Goal: Task Accomplishment & Management: Manage account settings

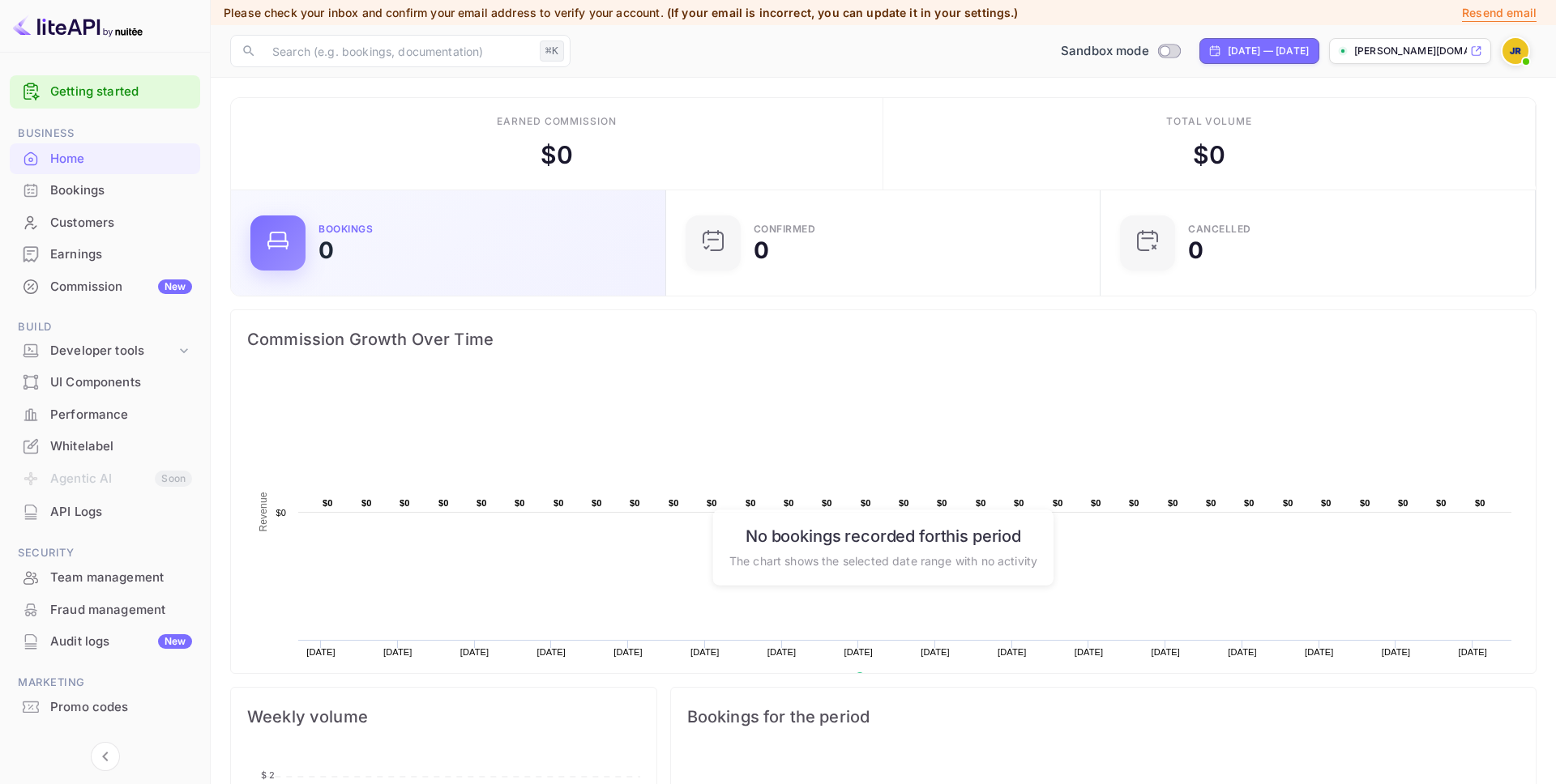
scroll to position [3, 0]
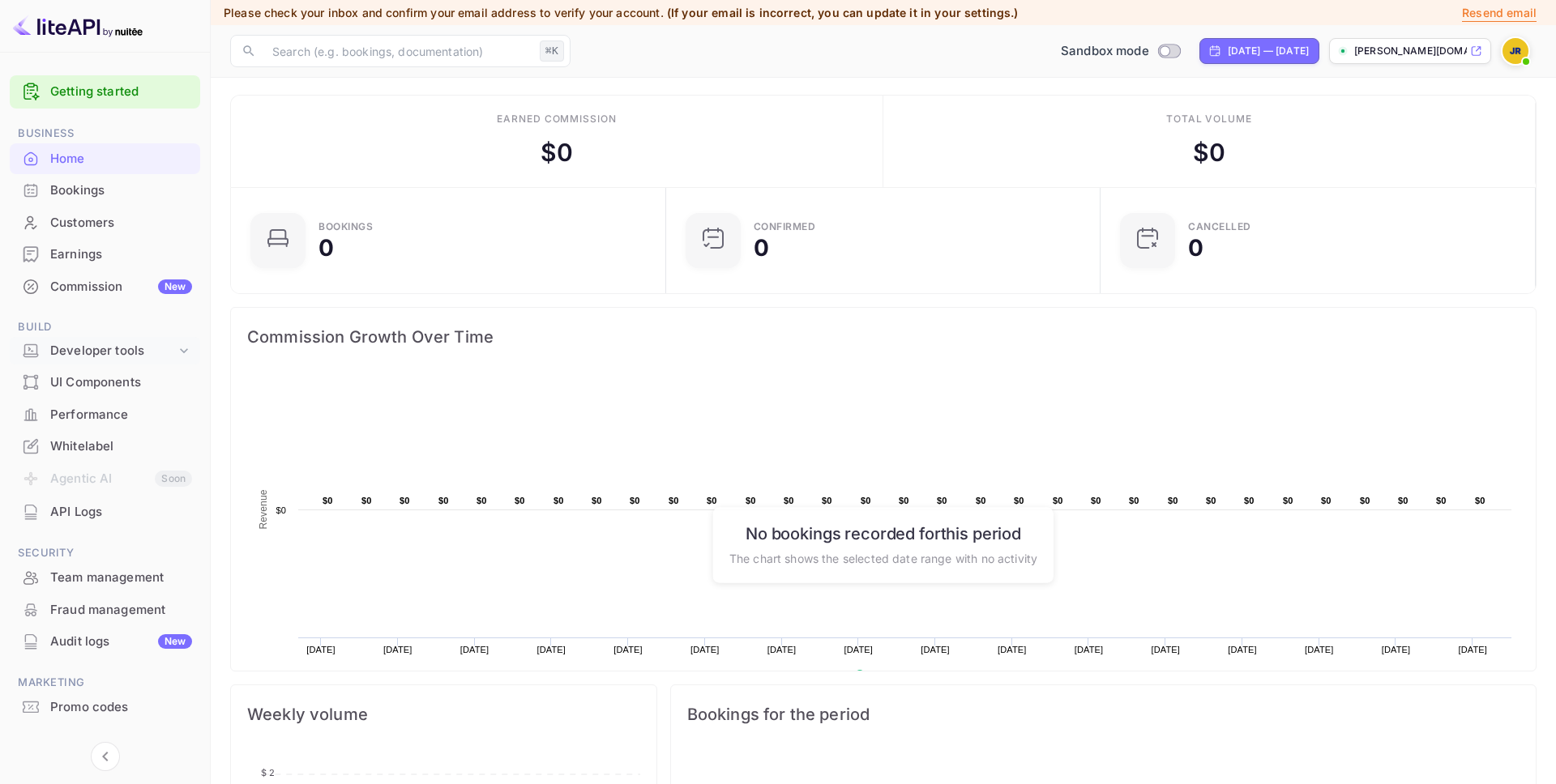
click at [173, 344] on div "Developer tools" at bounding box center [113, 350] width 125 height 19
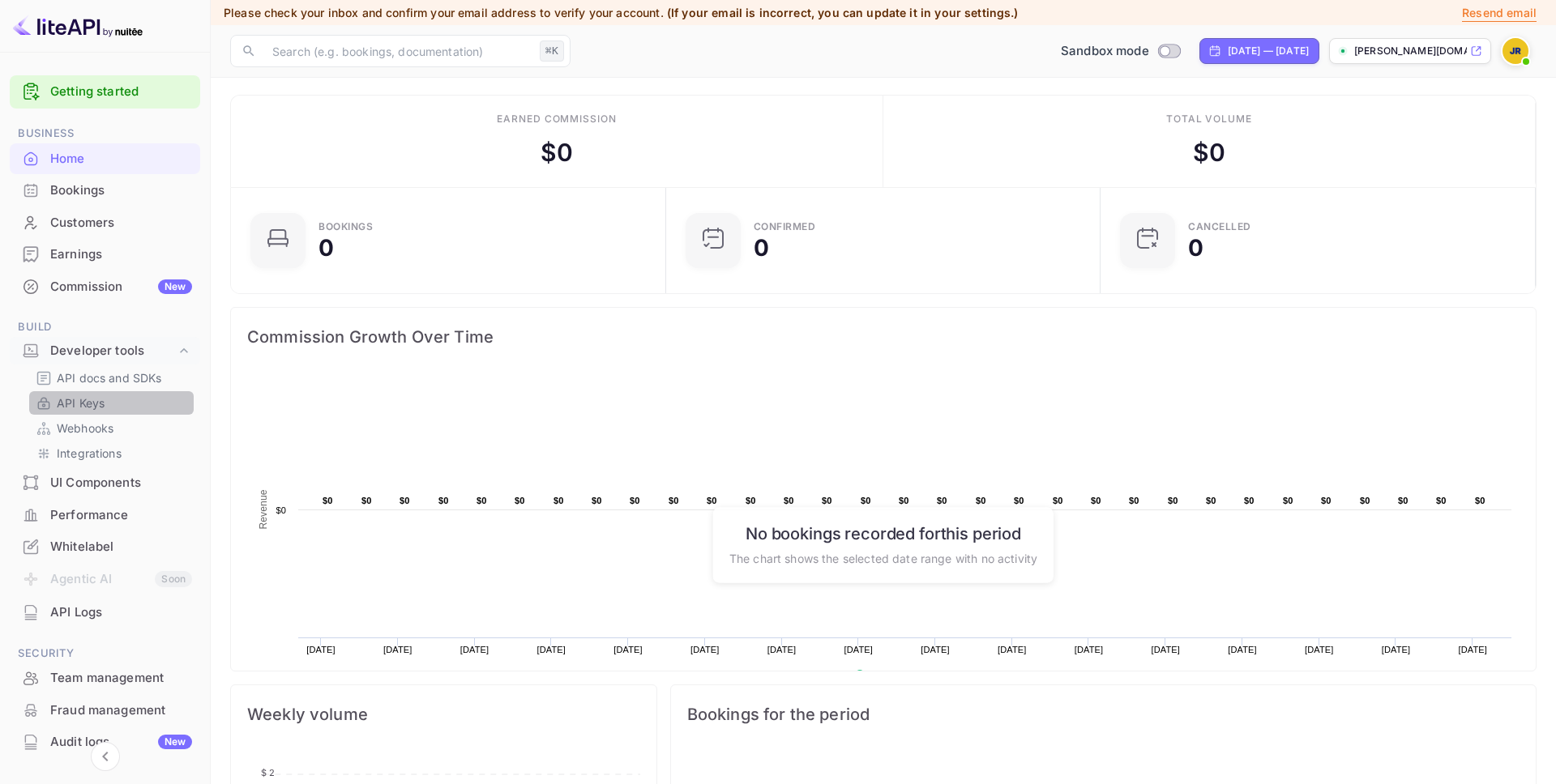
click at [81, 405] on p "API Keys" at bounding box center [80, 402] width 47 height 17
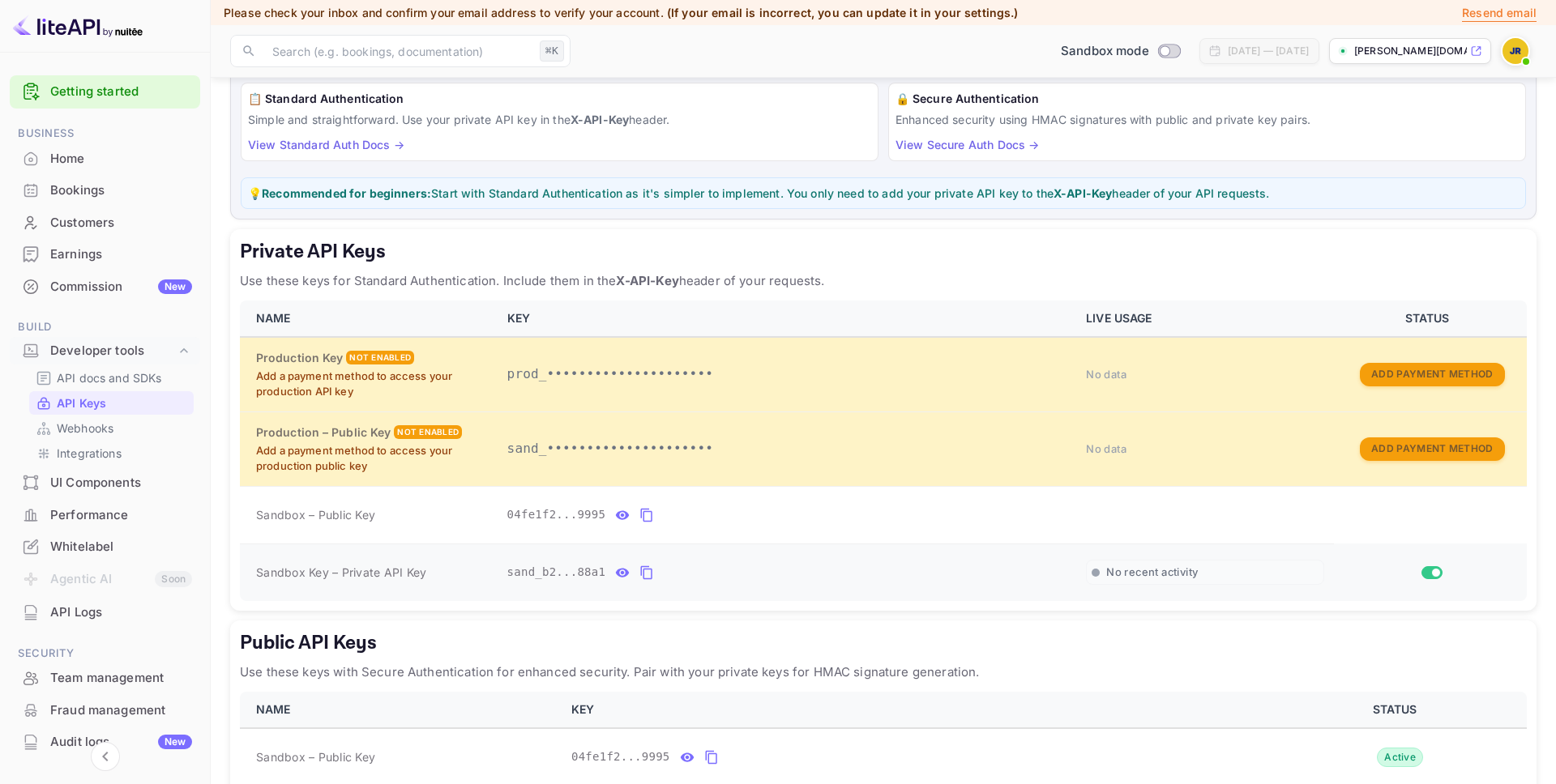
scroll to position [132, 0]
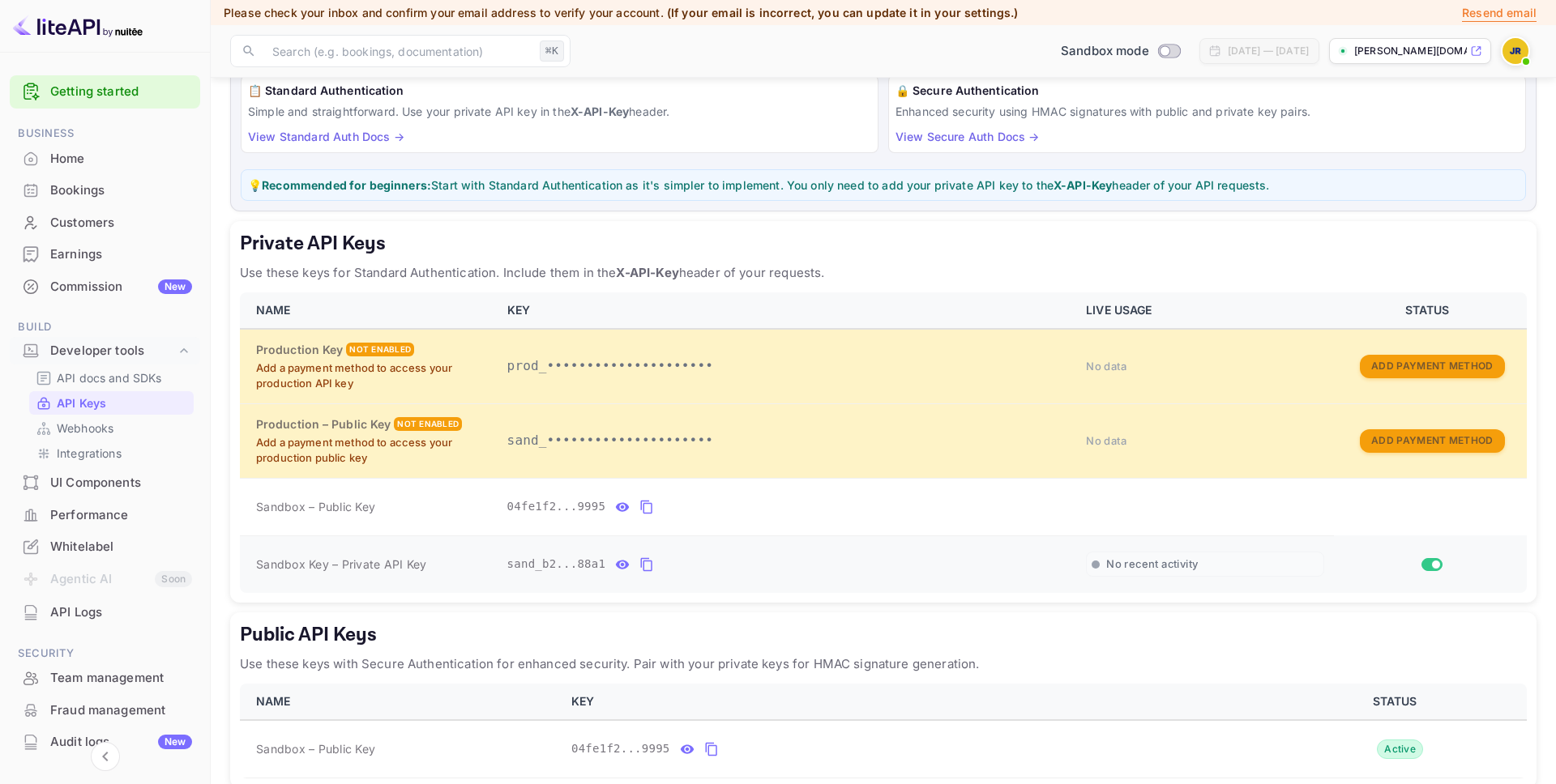
click at [652, 563] on icon "private api keys table" at bounding box center [647, 564] width 12 height 13
click at [102, 378] on p "API docs and SDKs" at bounding box center [109, 377] width 106 height 17
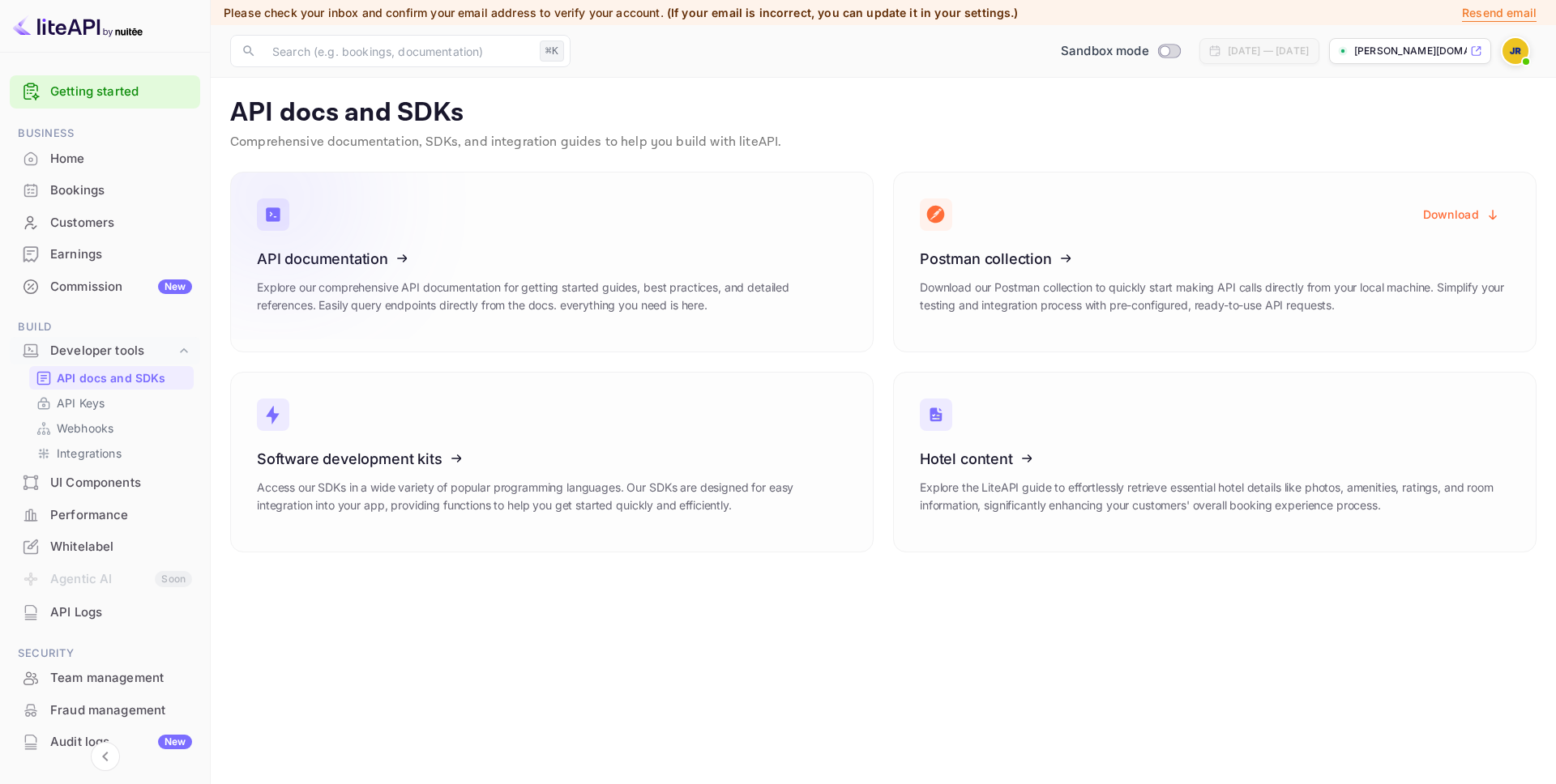
click at [480, 244] on icon at bounding box center [357, 256] width 252 height 167
click at [111, 194] on div "Bookings" at bounding box center [121, 190] width 142 height 19
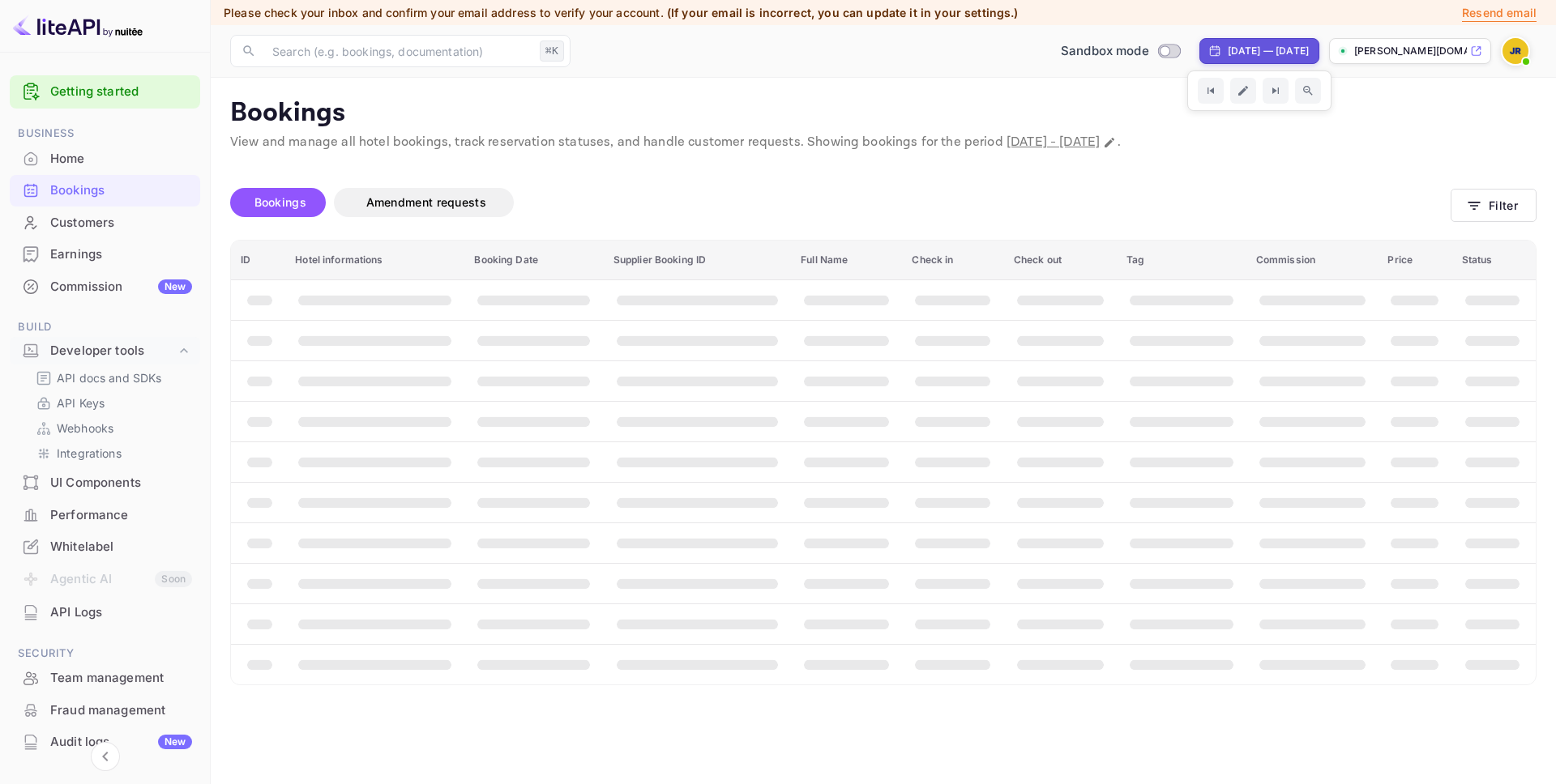
click at [1246, 47] on div "[DATE] — [DATE]" at bounding box center [1268, 51] width 81 height 14
select select "7"
select select "2025"
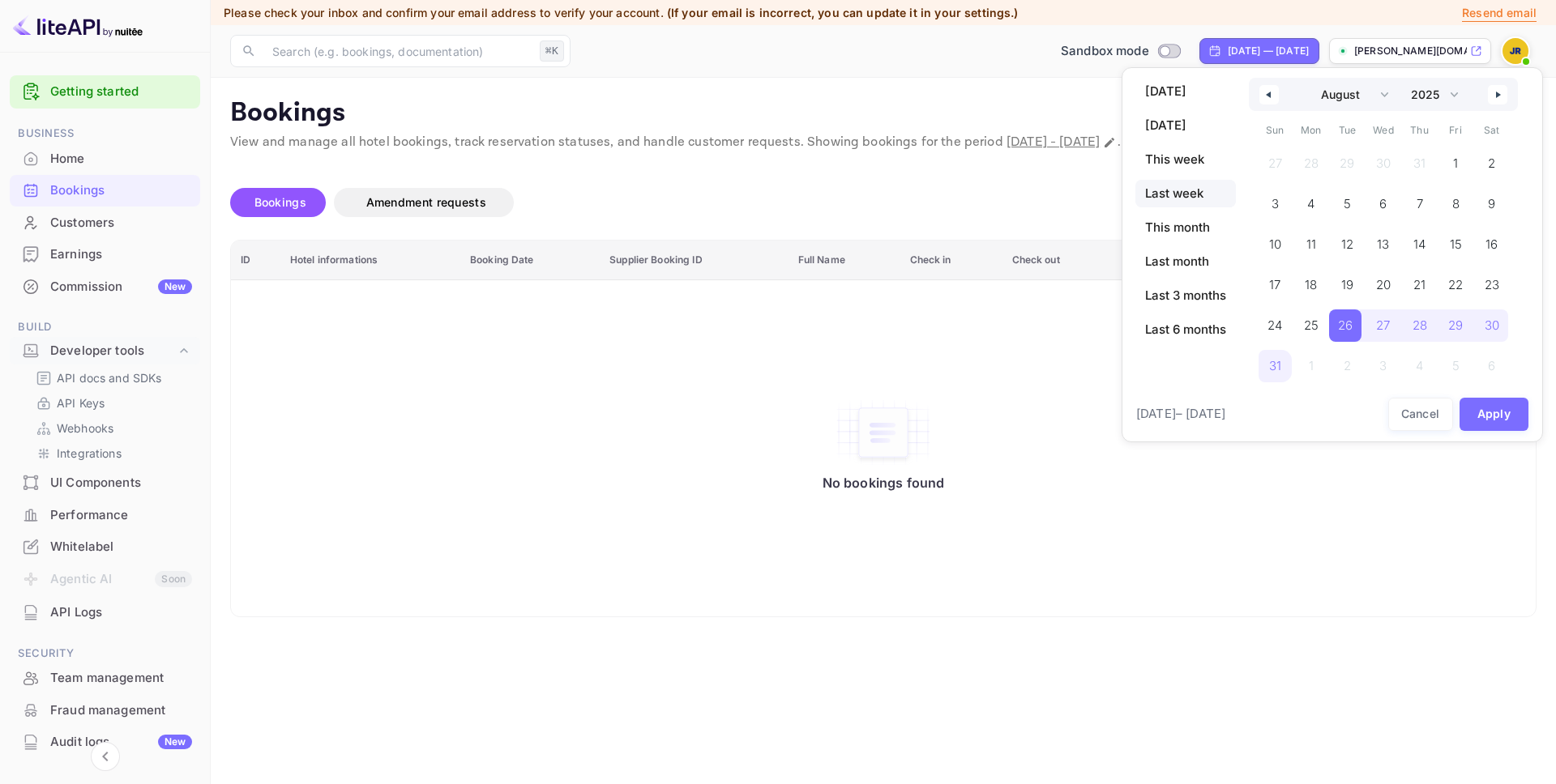
click at [1202, 198] on span "Last week" at bounding box center [1185, 193] width 100 height 28
select select "8"
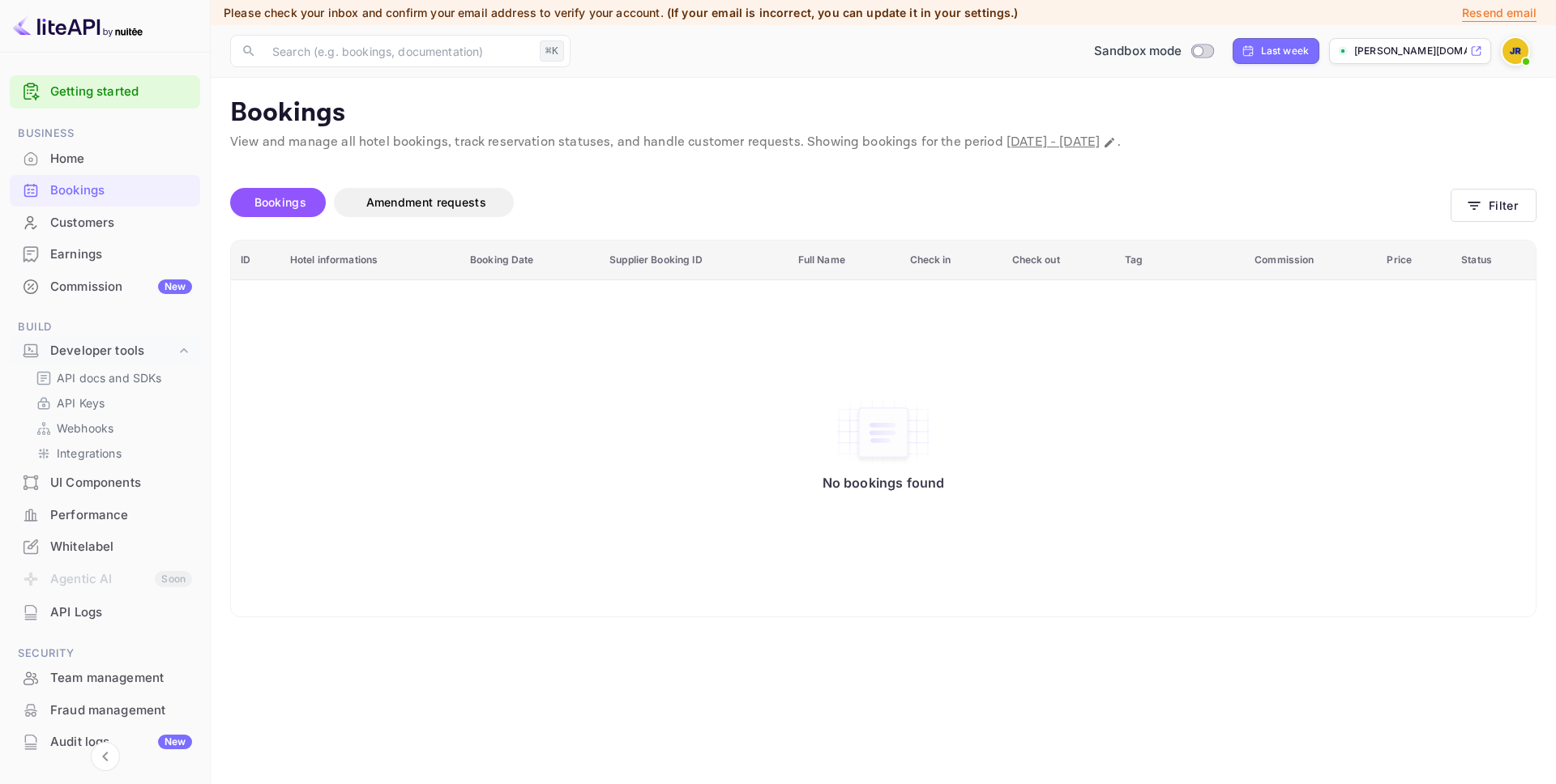
click at [1385, 56] on p "[PERSON_NAME][DOMAIN_NAME]..." at bounding box center [1410, 51] width 113 height 14
click at [1275, 55] on div "Last week" at bounding box center [1284, 51] width 47 height 14
select select "8"
select select "2025"
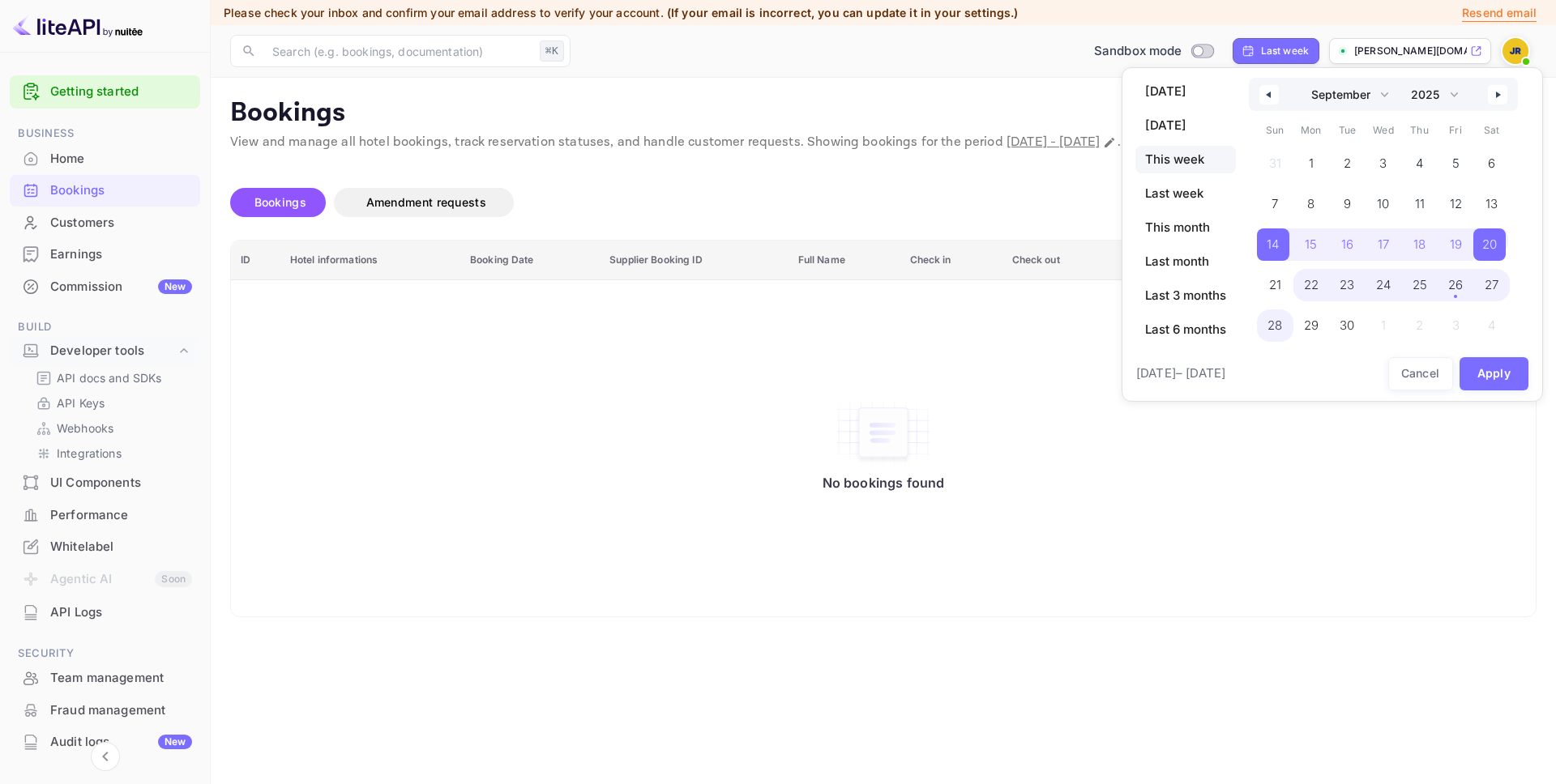
click at [1176, 152] on span "This week" at bounding box center [1185, 159] width 100 height 28
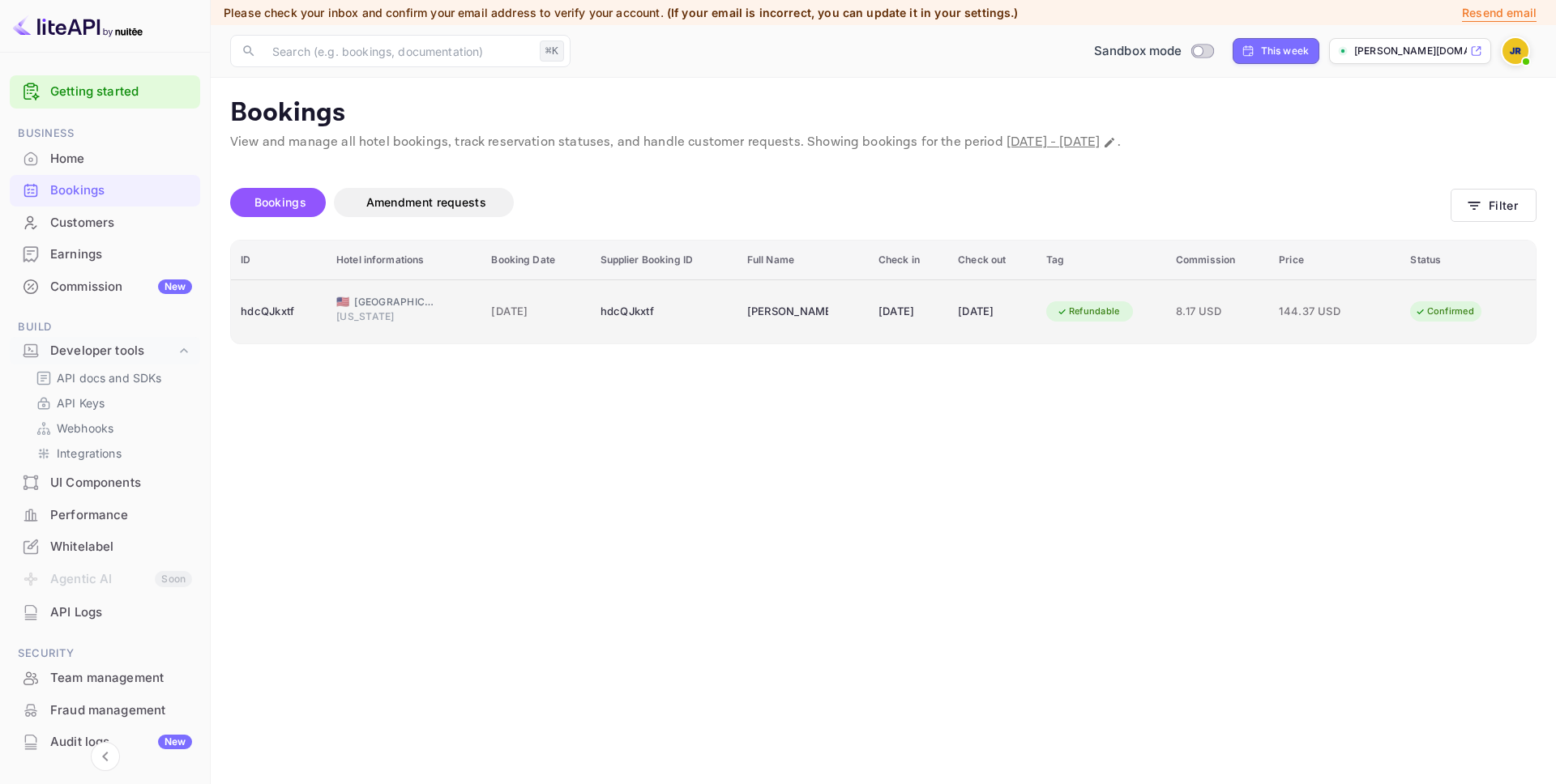
click at [959, 316] on div "[DATE]" at bounding box center [992, 311] width 69 height 26
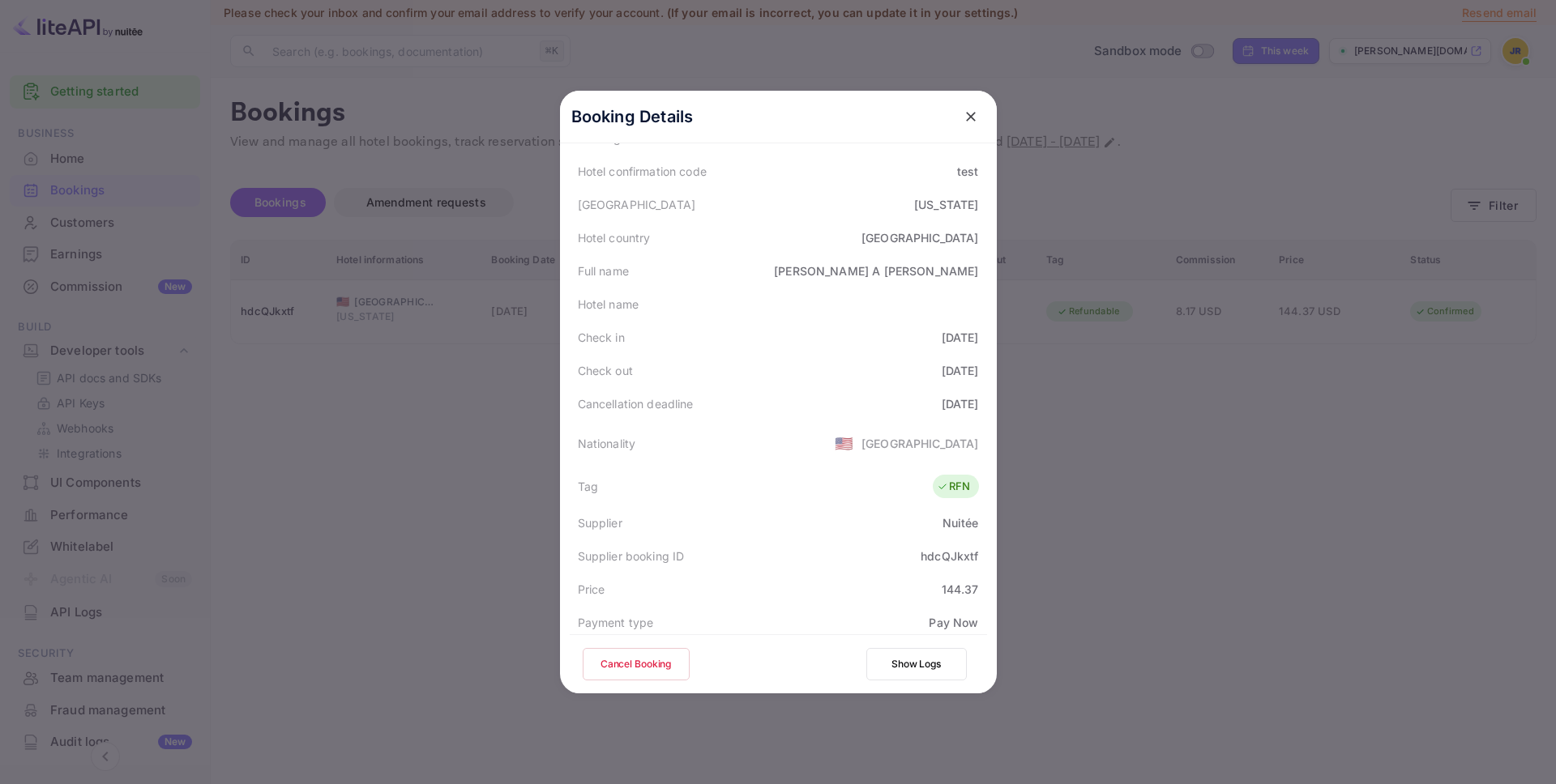
scroll to position [162, 0]
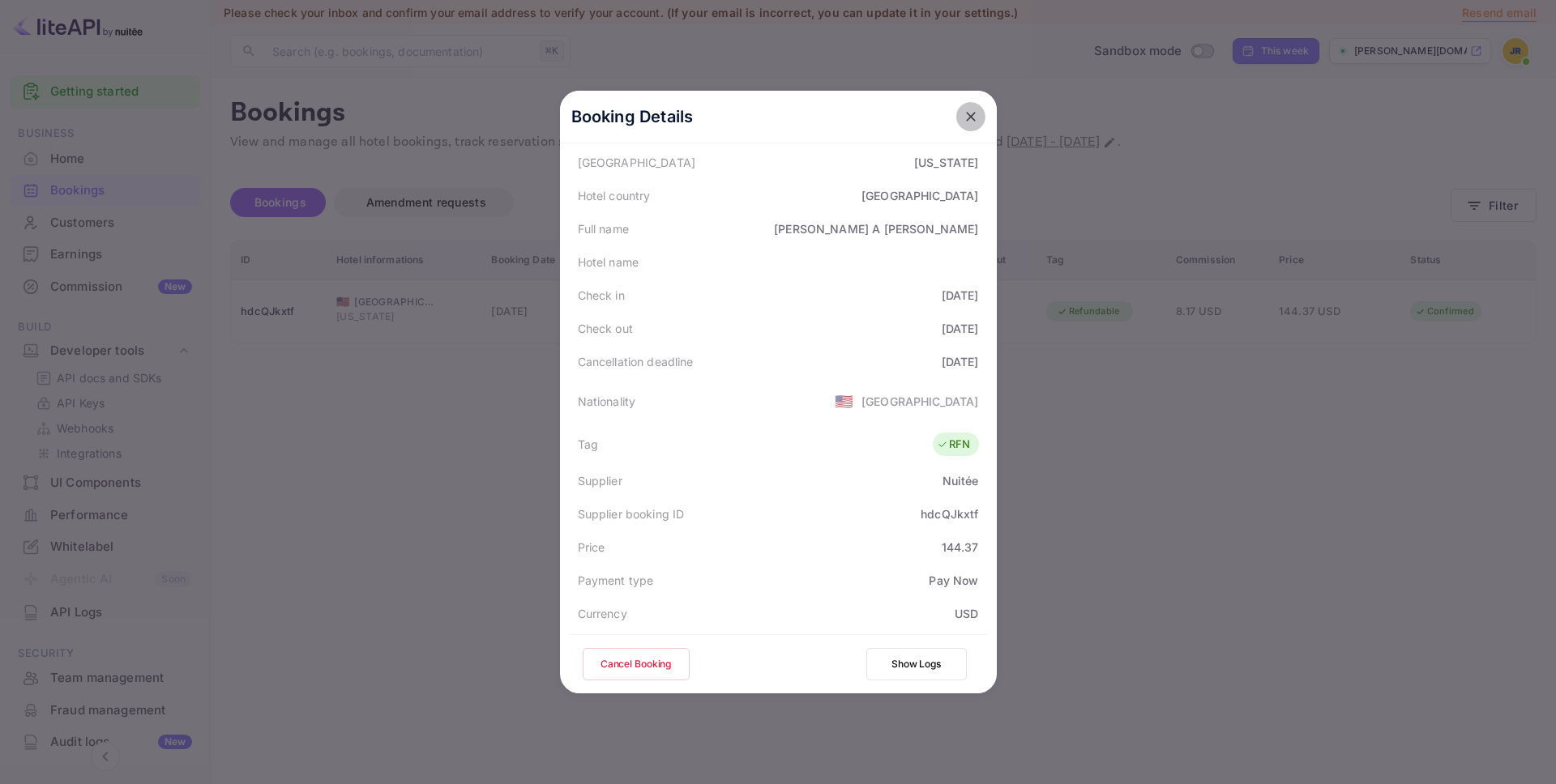
click at [970, 116] on icon "close" at bounding box center [970, 116] width 10 height 10
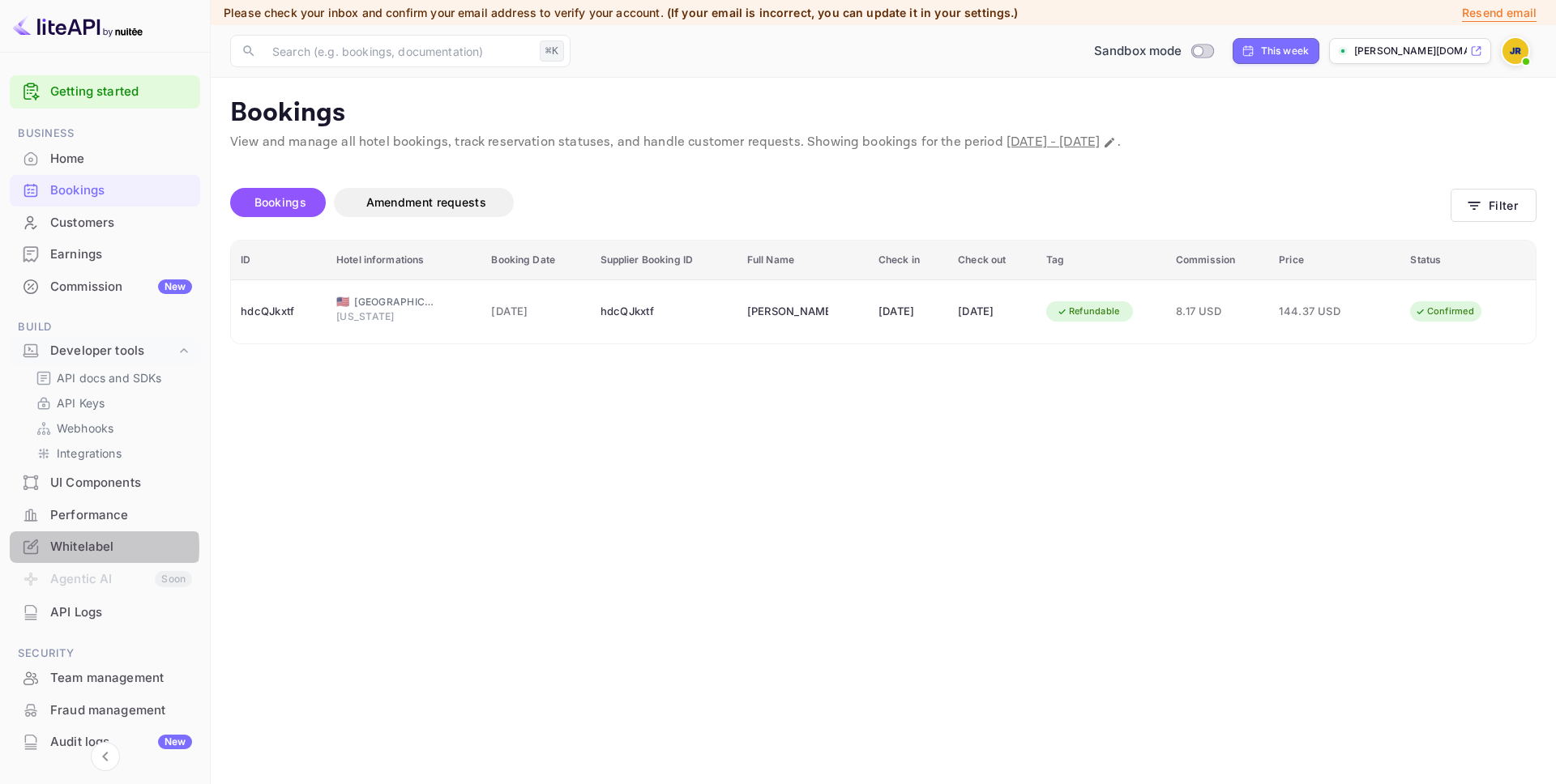
click at [89, 548] on div "Whitelabel" at bounding box center [121, 547] width 142 height 19
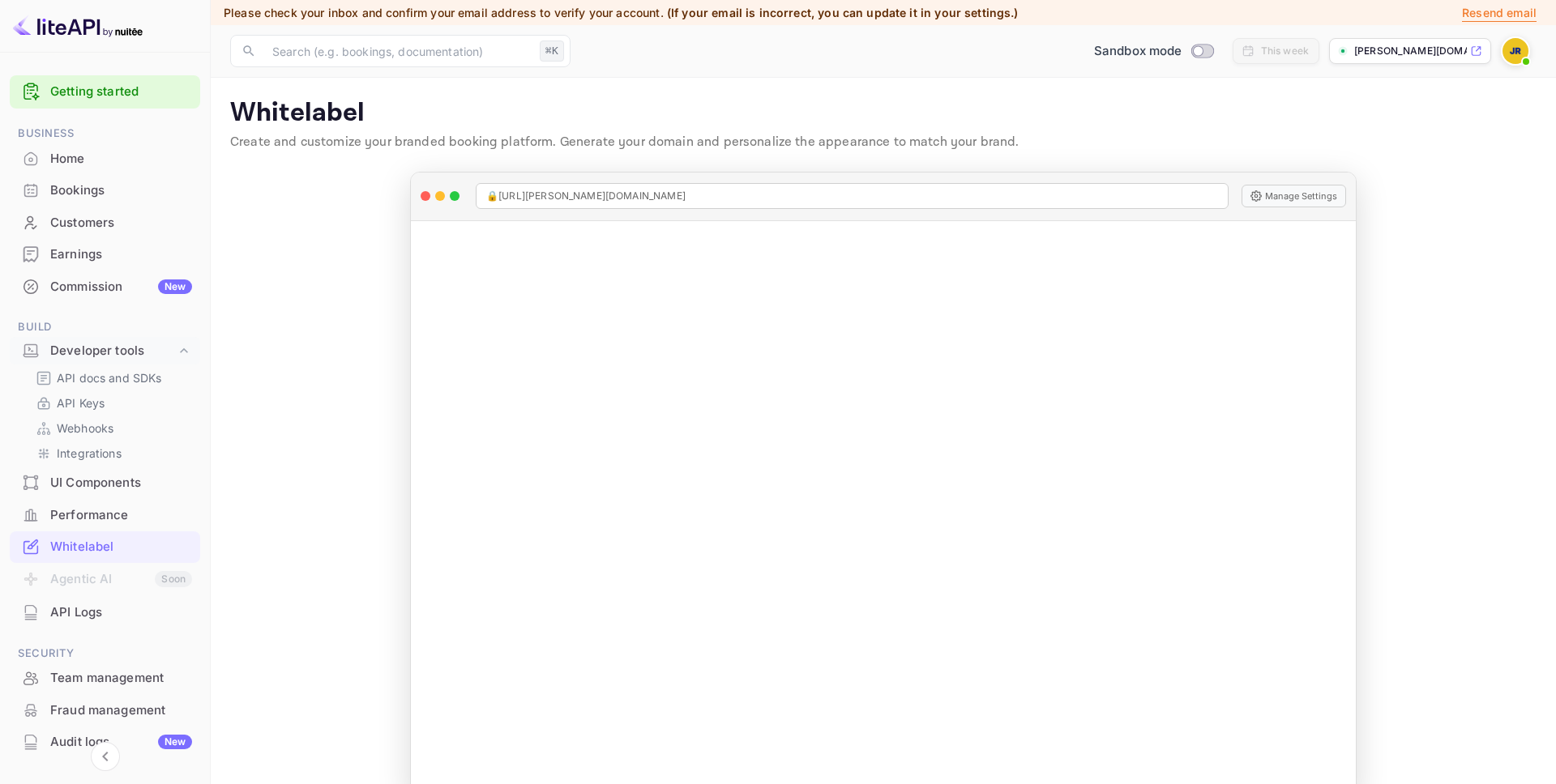
click at [1395, 50] on p "[PERSON_NAME][DOMAIN_NAME]..." at bounding box center [1410, 51] width 113 height 14
